Goal: Task Accomplishment & Management: Use online tool/utility

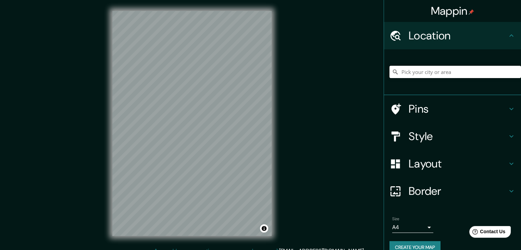
click at [445, 71] on input "Pick your city or area" at bounding box center [454, 72] width 131 height 12
click at [437, 71] on input "[GEOGRAPHIC_DATA][PERSON_NAME], [GEOGRAPHIC_DATA]" at bounding box center [454, 72] width 131 height 12
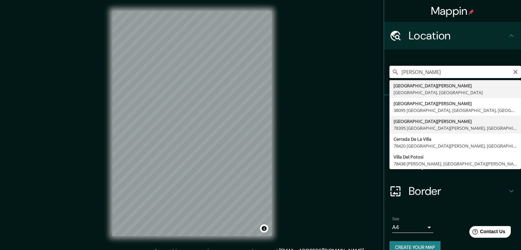
type input "[GEOGRAPHIC_DATA][PERSON_NAME], 78395 [GEOGRAPHIC_DATA][PERSON_NAME], [GEOGRAPH…"
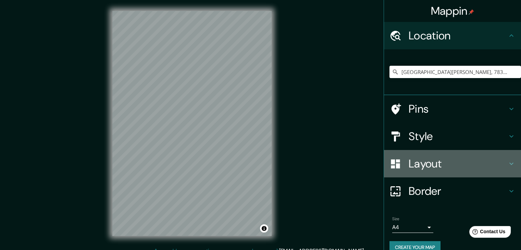
click at [479, 151] on div "Layout" at bounding box center [452, 163] width 137 height 27
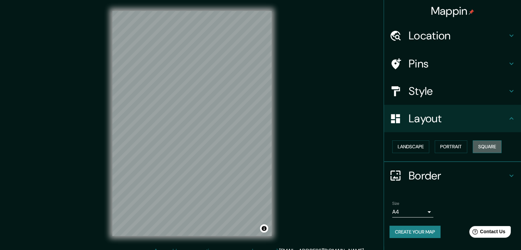
click at [486, 140] on button "Square" at bounding box center [486, 146] width 29 height 13
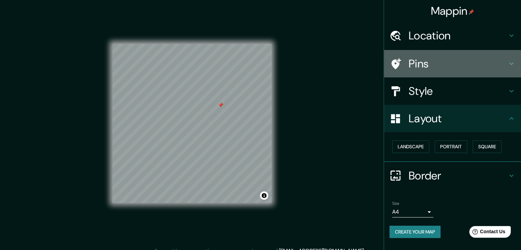
click at [462, 55] on div "Pins" at bounding box center [452, 63] width 137 height 27
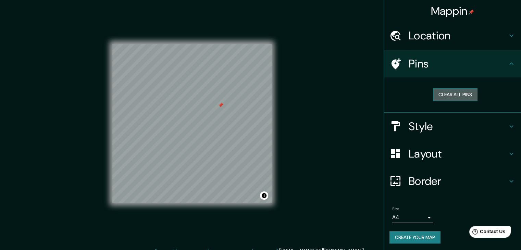
click at [457, 93] on button "Clear all pins" at bounding box center [455, 94] width 45 height 13
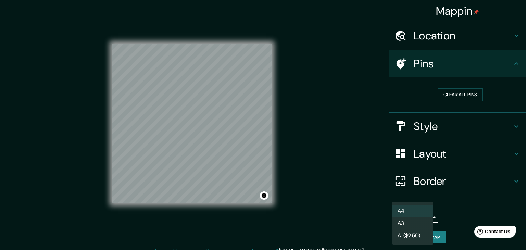
click at [416, 217] on body "Mappin Location [GEOGRAPHIC_DATA][PERSON_NAME], 78395 [GEOGRAPHIC_DATA][PERSON_…" at bounding box center [263, 125] width 526 height 250
click at [456, 208] on div at bounding box center [263, 125] width 526 height 250
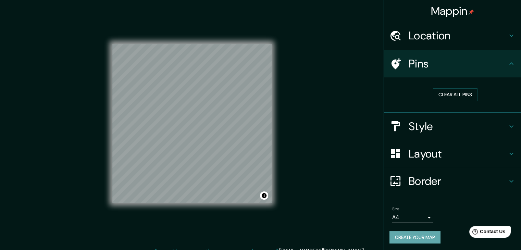
click at [421, 237] on button "Create your map" at bounding box center [414, 237] width 51 height 13
